Goal: Navigation & Orientation: Find specific page/section

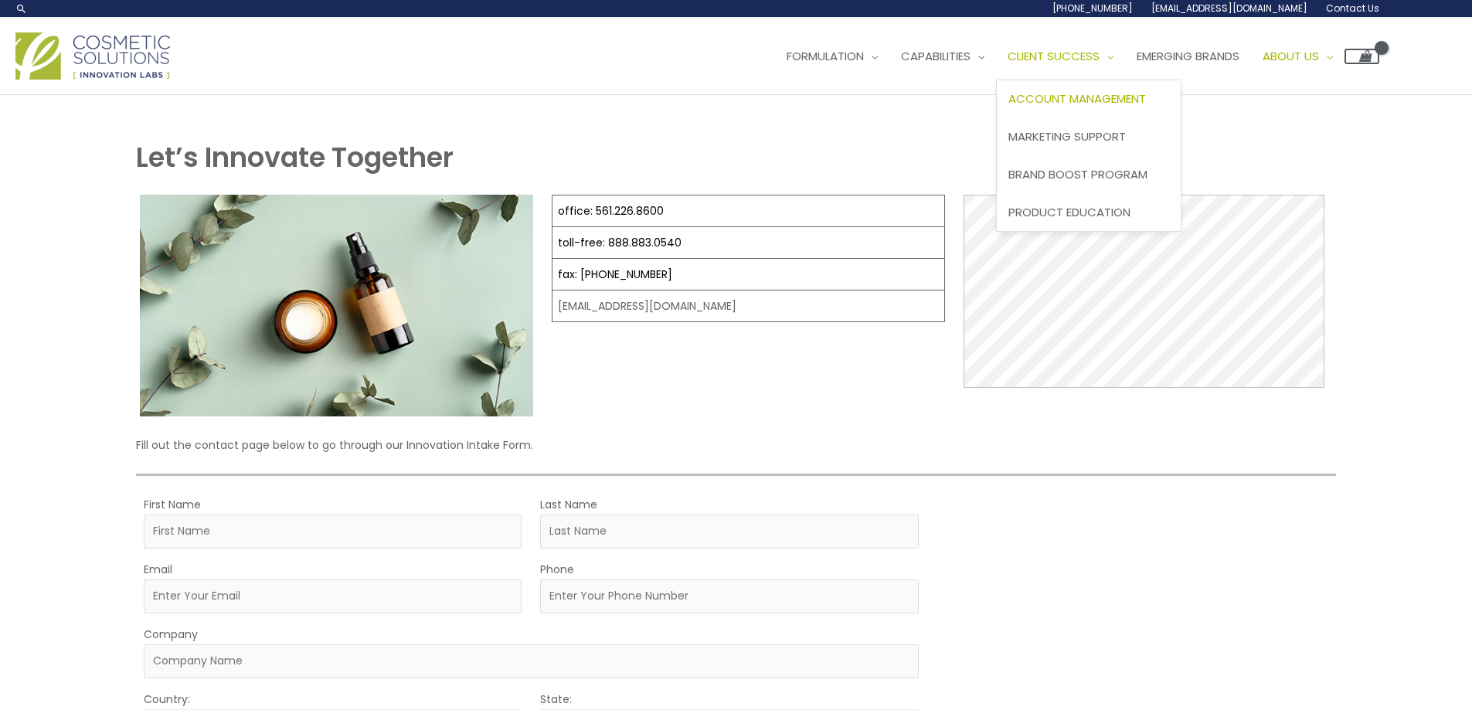
click at [1073, 103] on span "Account Management" at bounding box center [1077, 98] width 138 height 16
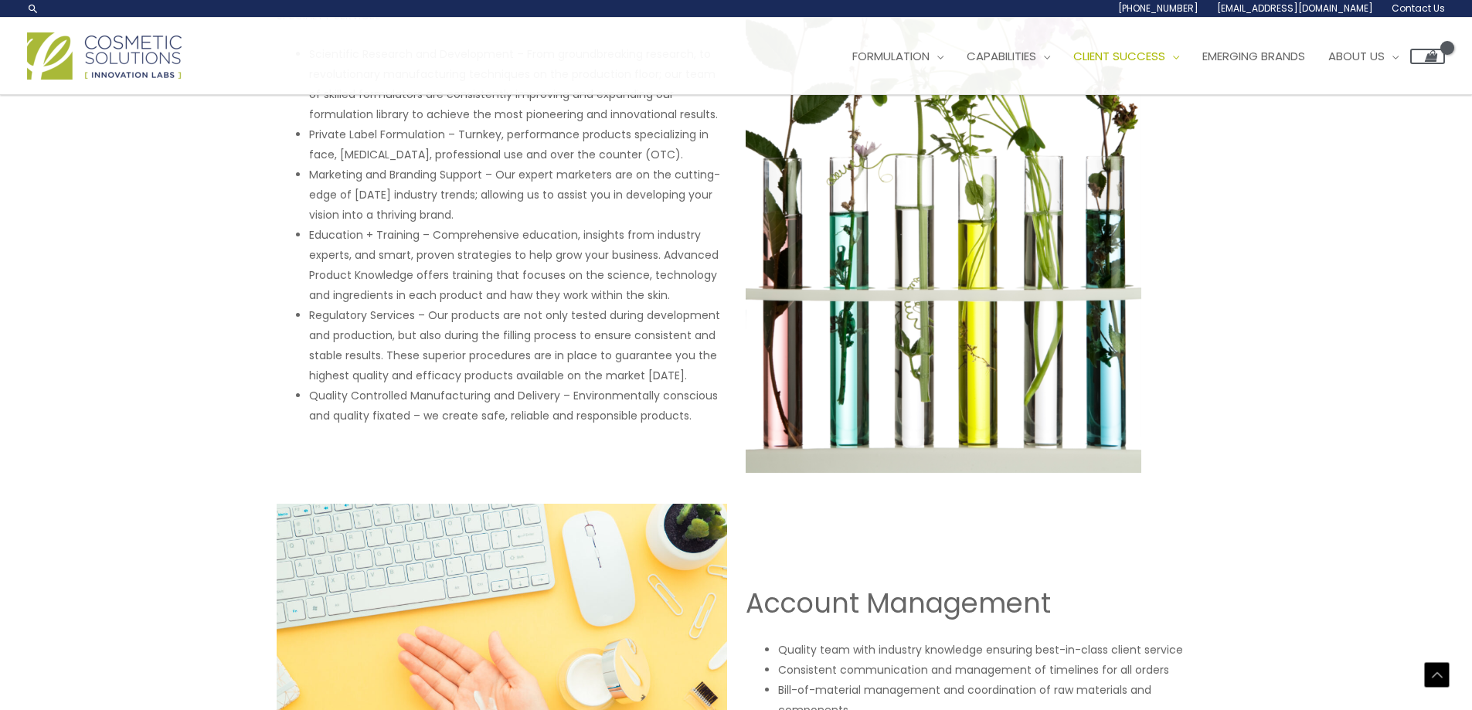
scroll to position [760, 0]
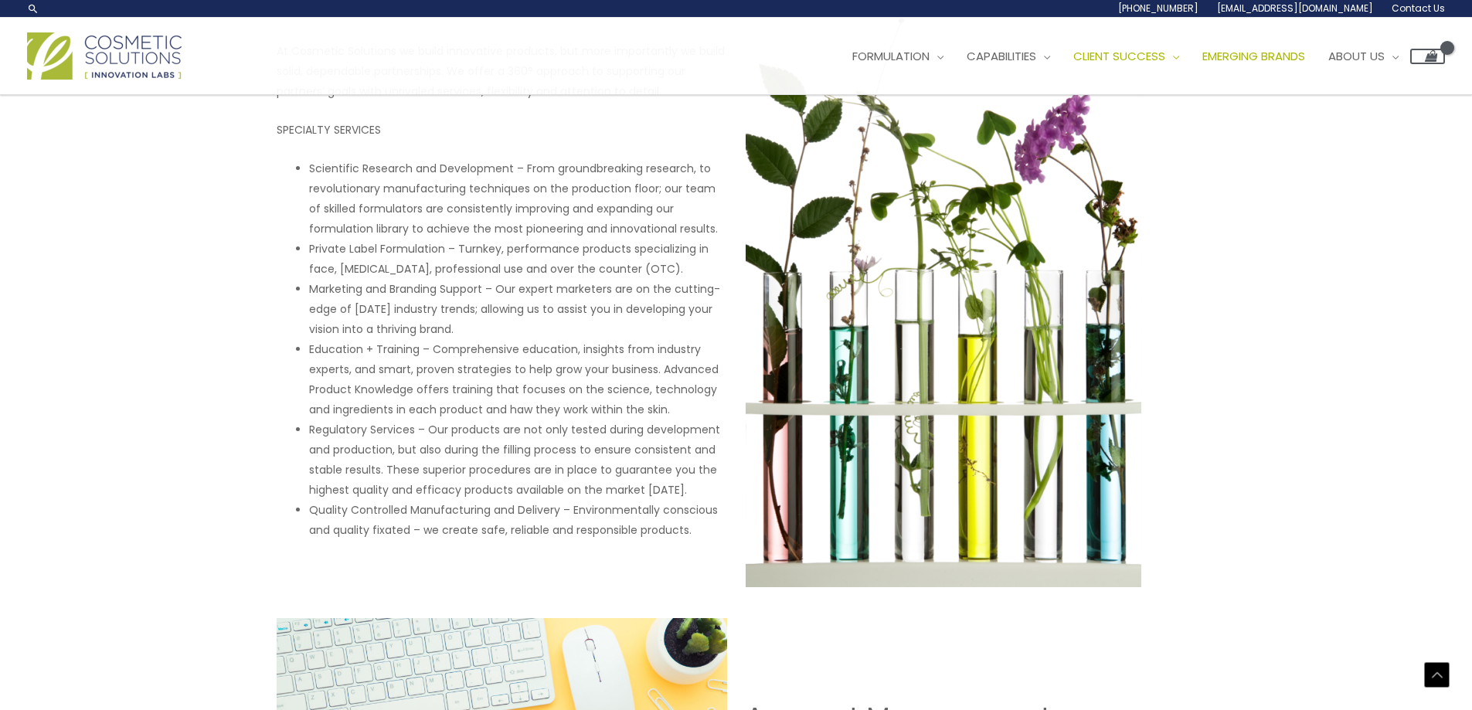
click at [1291, 54] on span "Emerging Brands" at bounding box center [1253, 56] width 103 height 16
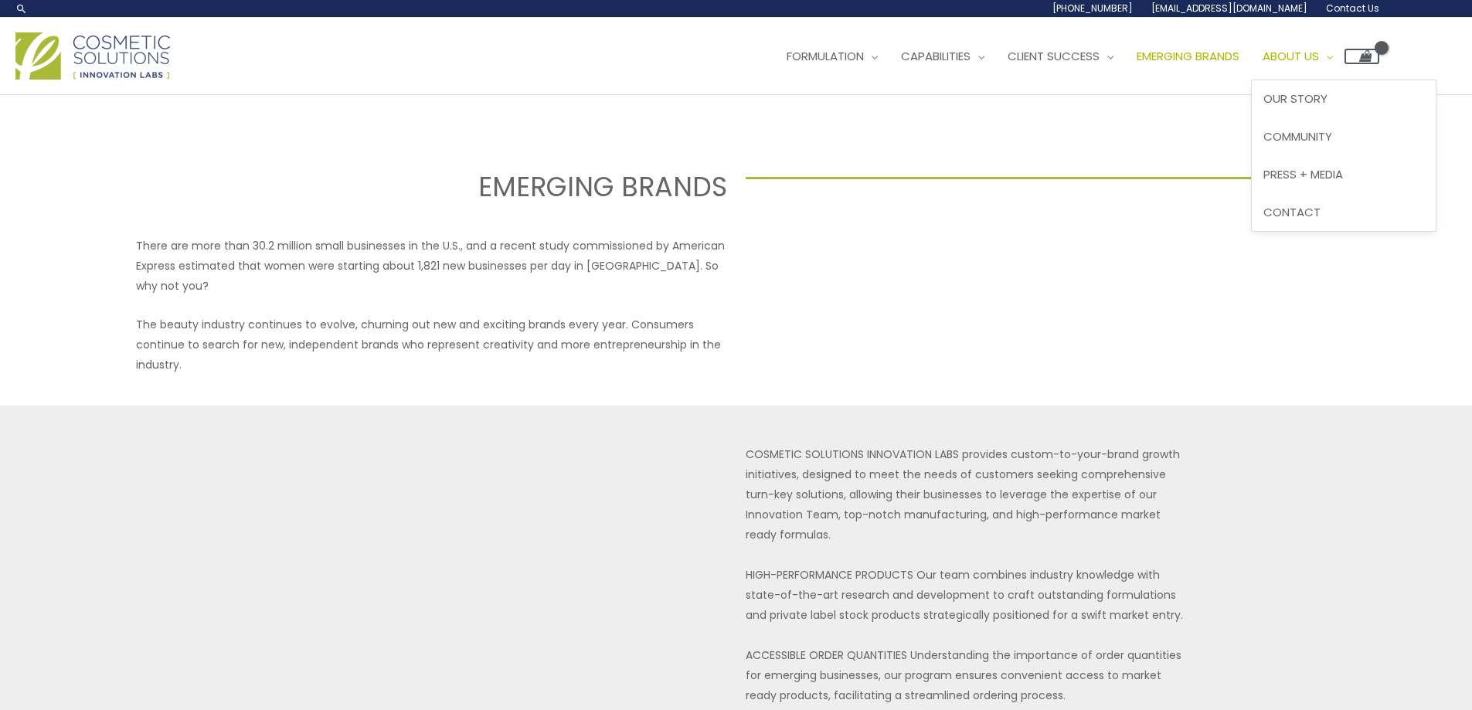
click at [1319, 57] on span "About Us" at bounding box center [1291, 56] width 56 height 16
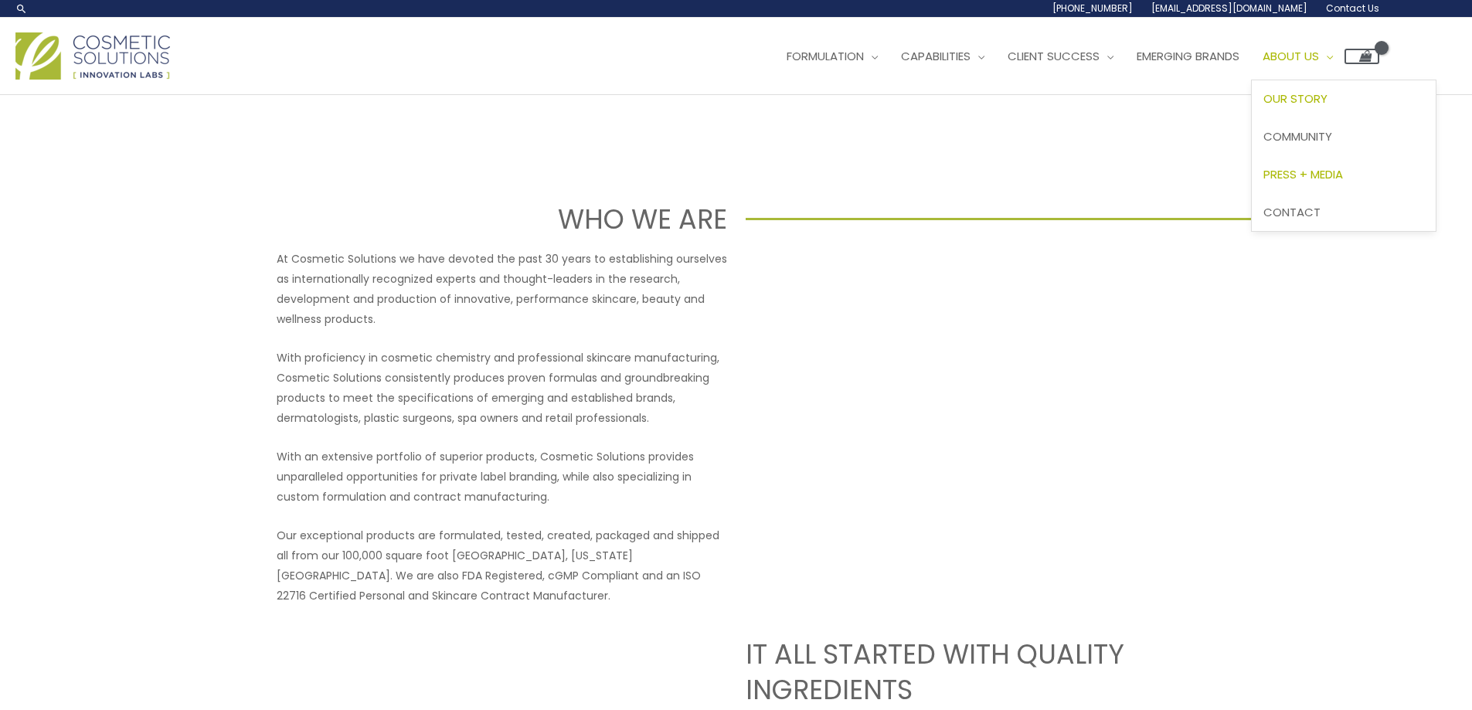
click at [1329, 168] on span "Press + Media" at bounding box center [1303, 174] width 80 height 16
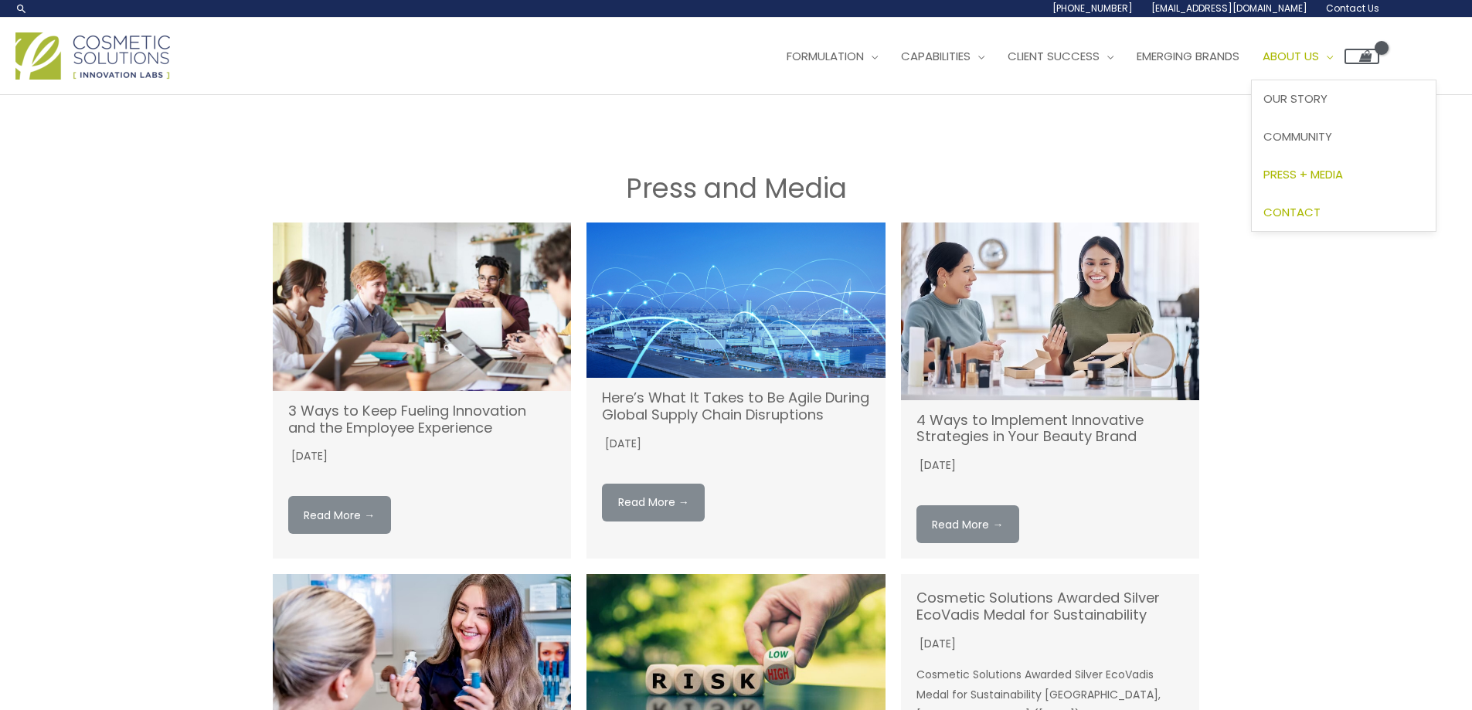
click at [1321, 204] on span "Contact" at bounding box center [1291, 212] width 57 height 16
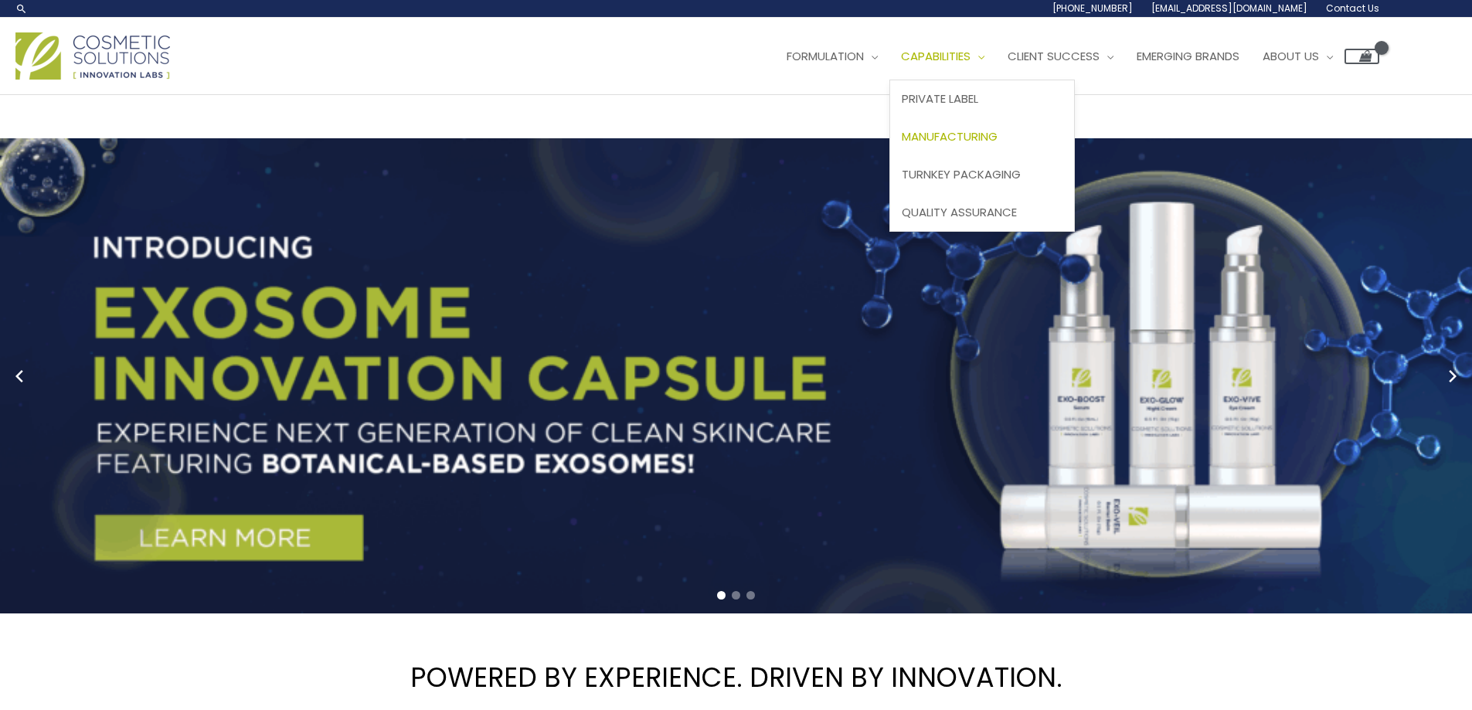
click at [983, 129] on span "Manufacturing" at bounding box center [950, 136] width 96 height 16
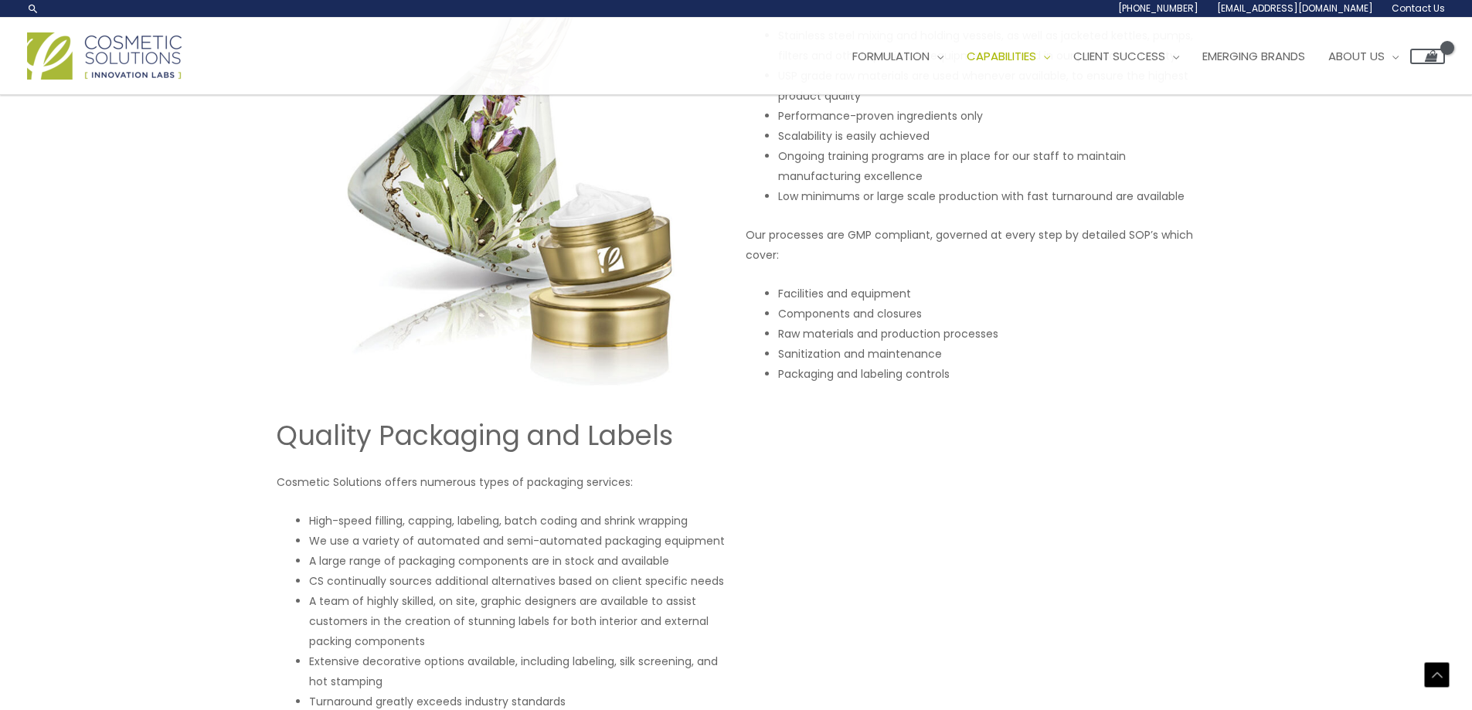
scroll to position [890, 0]
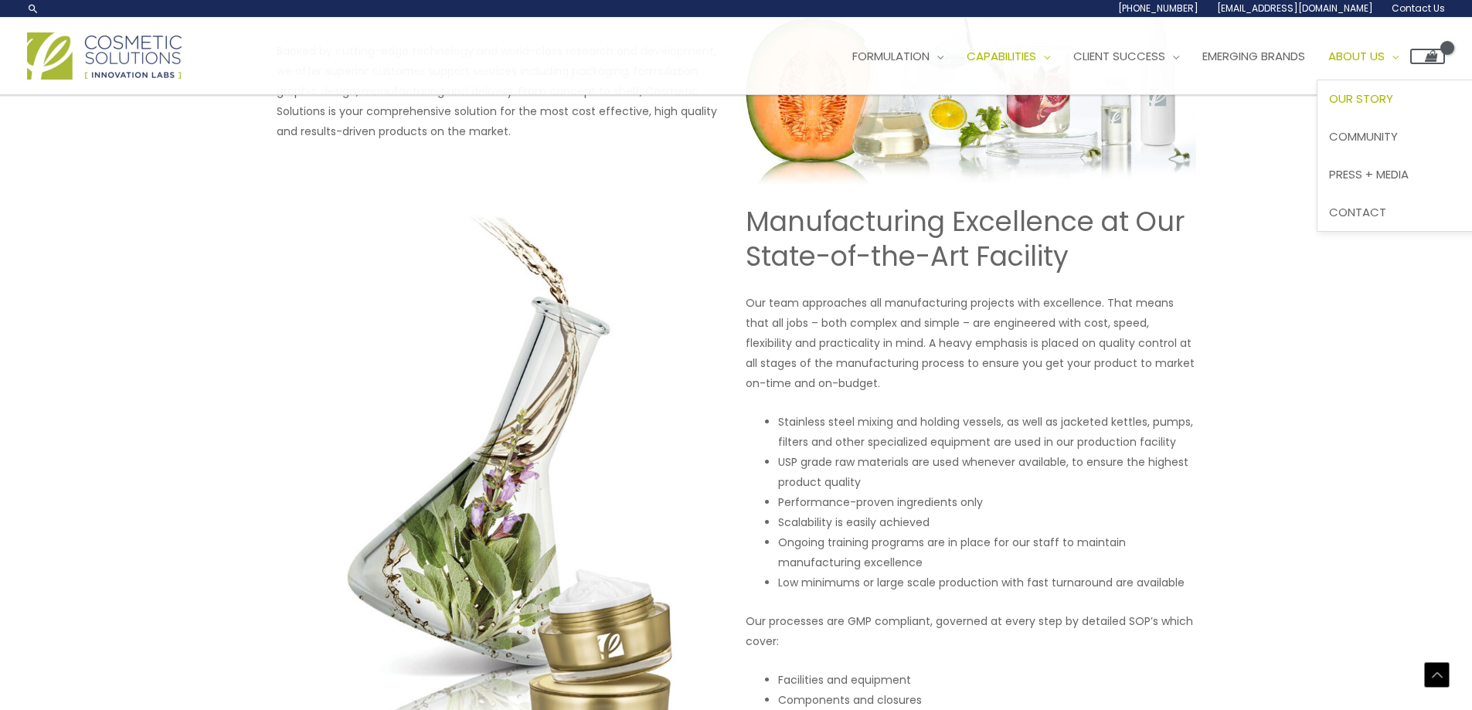
click at [1392, 97] on span "Our Story" at bounding box center [1361, 98] width 64 height 16
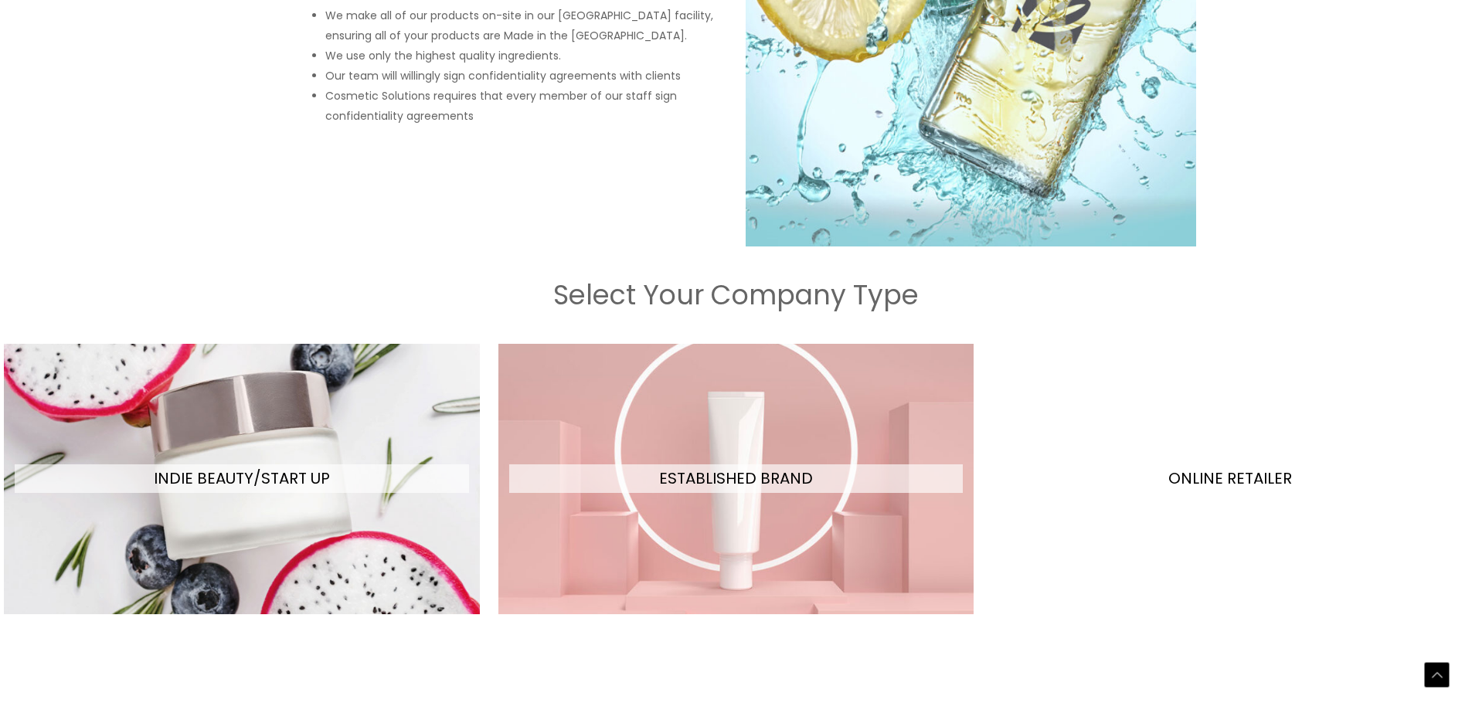
scroll to position [1391, 0]
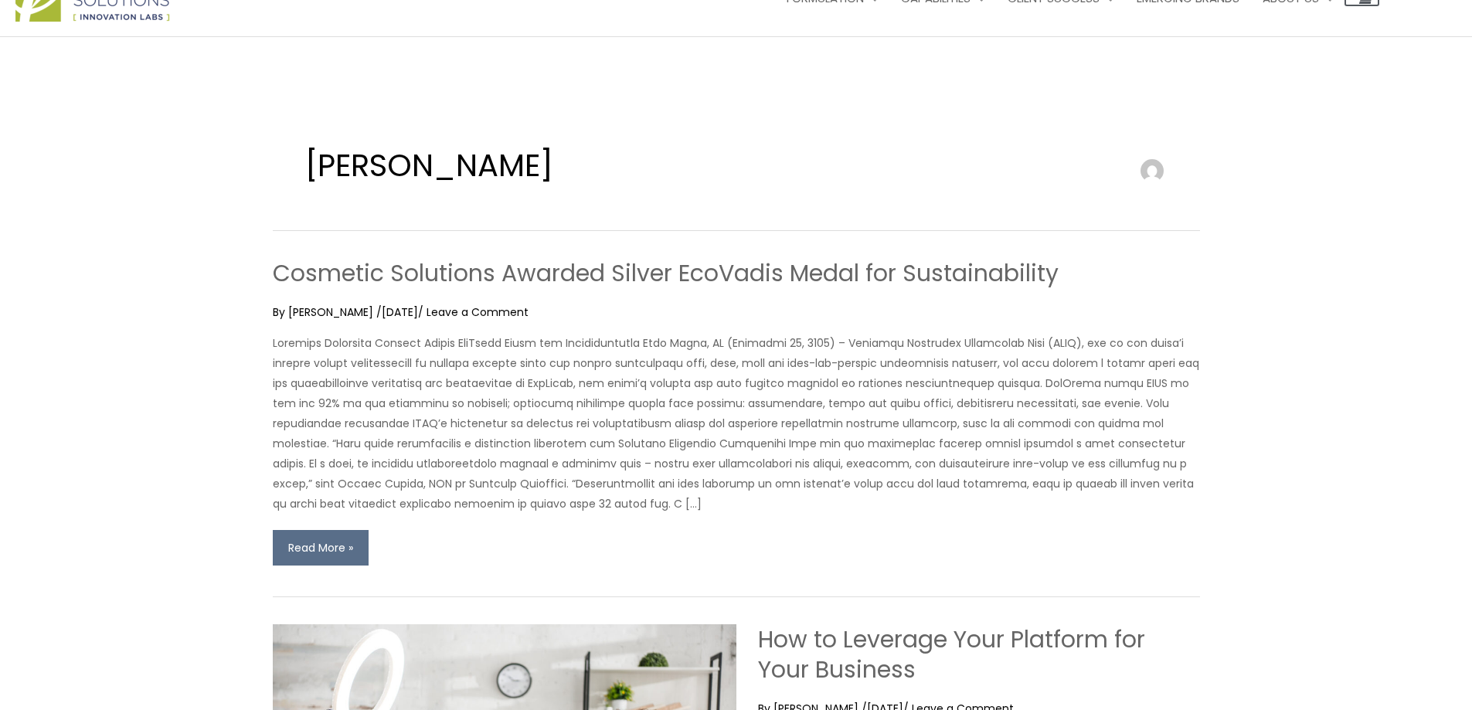
scroll to position [155, 0]
